Goal: Information Seeking & Learning: Learn about a topic

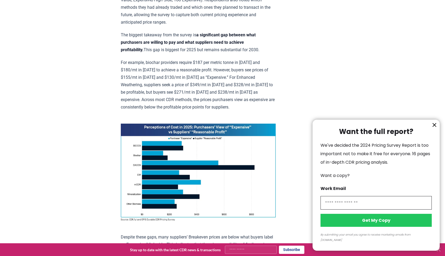
scroll to position [258, 0]
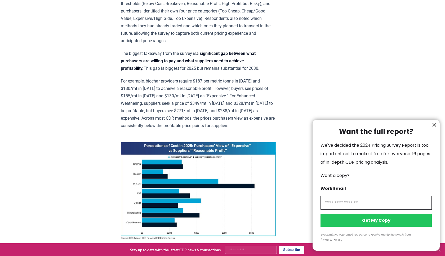
click at [329, 208] on input "information" at bounding box center [376, 203] width 111 height 14
type input "**********"
click at [380, 227] on button "Get My Copy" at bounding box center [376, 220] width 111 height 13
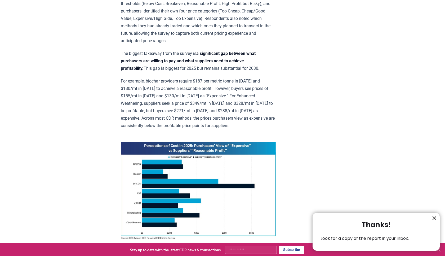
click at [434, 215] on icon "information" at bounding box center [435, 218] width 6 height 6
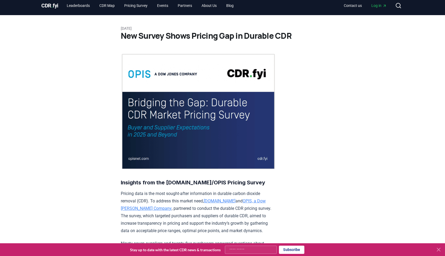
scroll to position [0, 0]
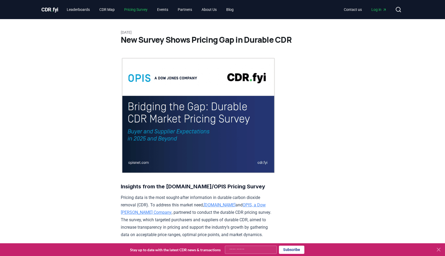
click at [136, 8] on link "Pricing Survey" at bounding box center [136, 10] width 32 height 10
drag, startPoint x: 156, startPoint y: 175, endPoint x: 388, endPoint y: 1, distance: 289.5
click at [82, 8] on link "Leaderboards" at bounding box center [79, 10] width 32 height 10
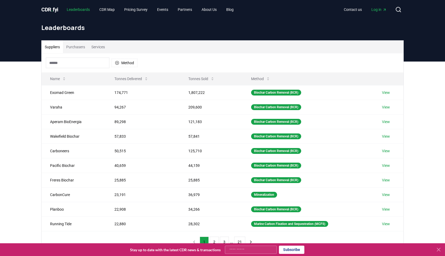
scroll to position [1, 0]
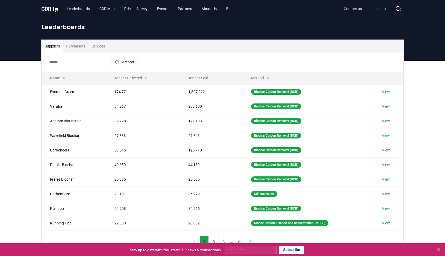
click at [79, 44] on button "Purchasers" at bounding box center [75, 46] width 25 height 13
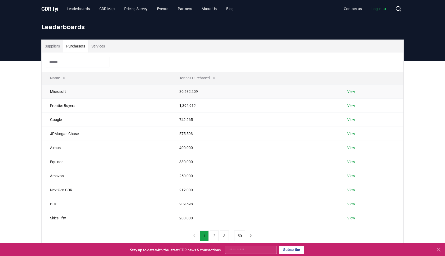
click at [350, 90] on link "View" at bounding box center [352, 91] width 8 height 5
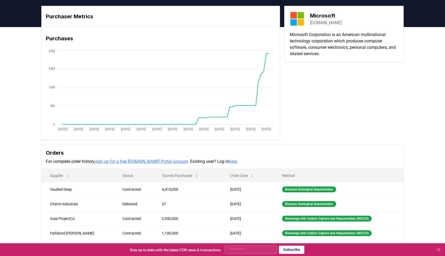
scroll to position [5, 0]
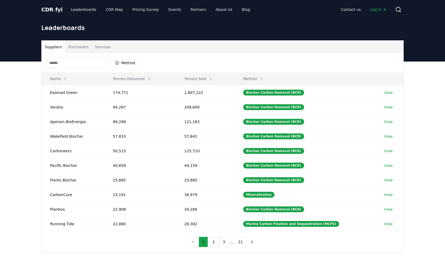
scroll to position [1, 0]
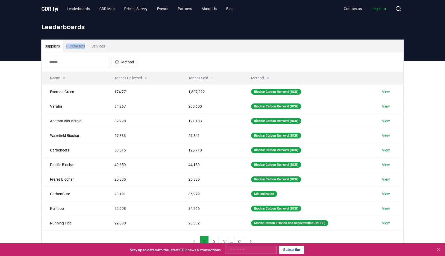
click at [79, 46] on button "Purchasers" at bounding box center [75, 46] width 25 height 13
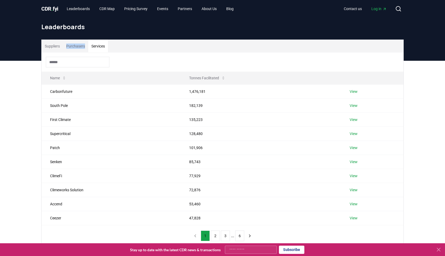
click at [97, 44] on button "Services" at bounding box center [98, 46] width 20 height 13
click at [354, 90] on link "View" at bounding box center [354, 91] width 8 height 5
